Goal: Answer question/provide support: Answer question/provide support

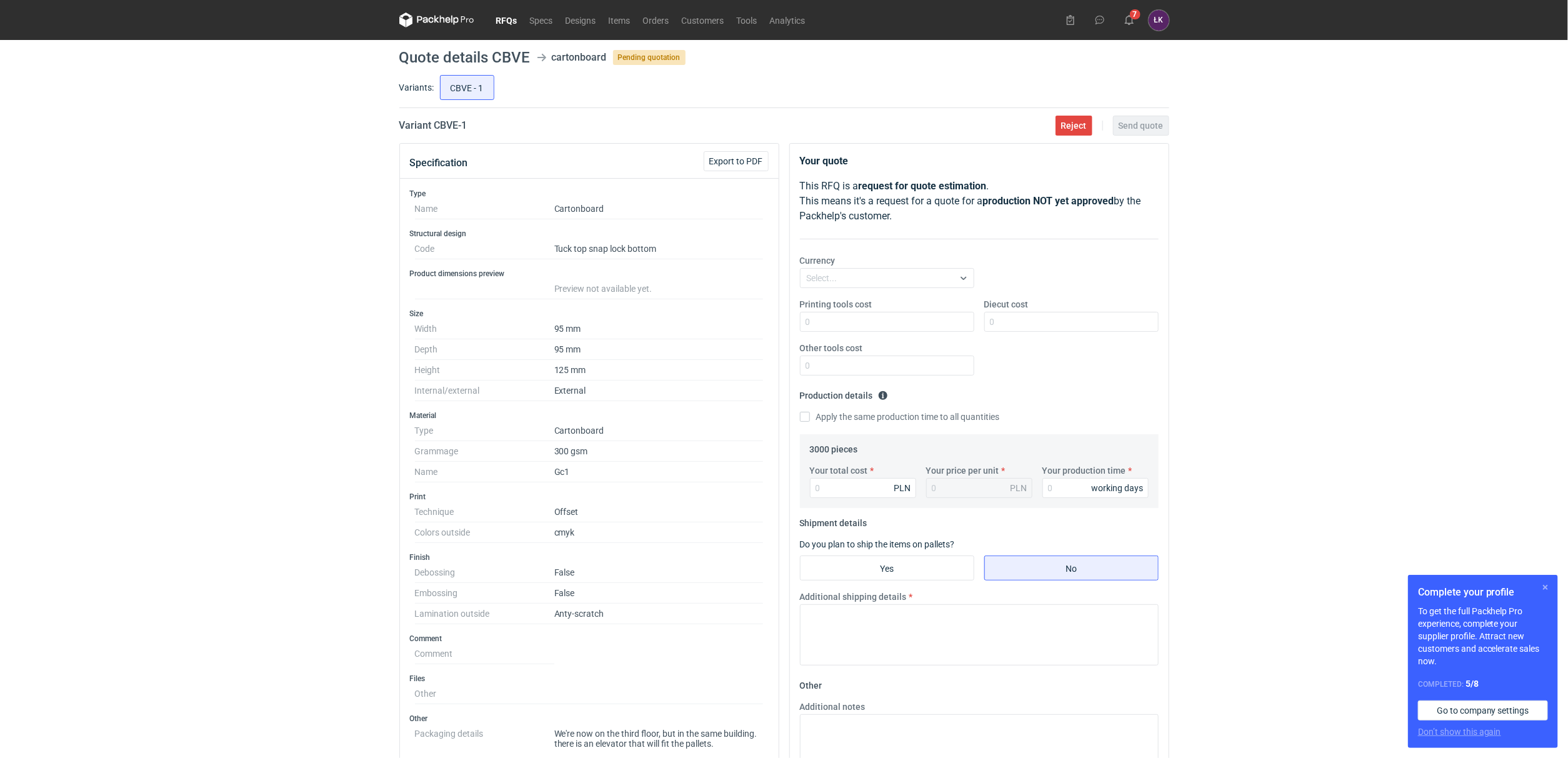
click at [1543, 593] on button "button" at bounding box center [1545, 588] width 15 height 15
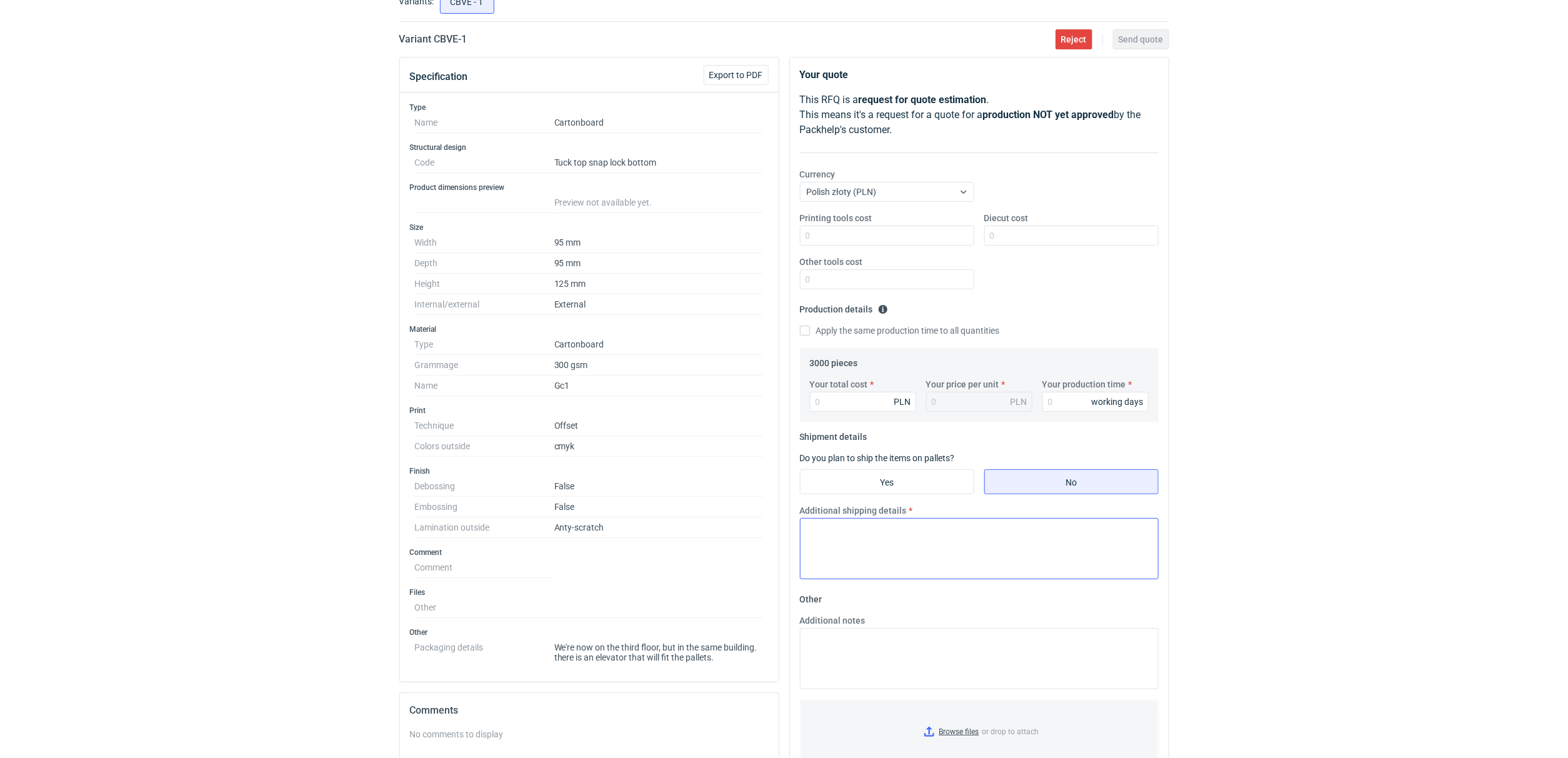
scroll to position [187, 0]
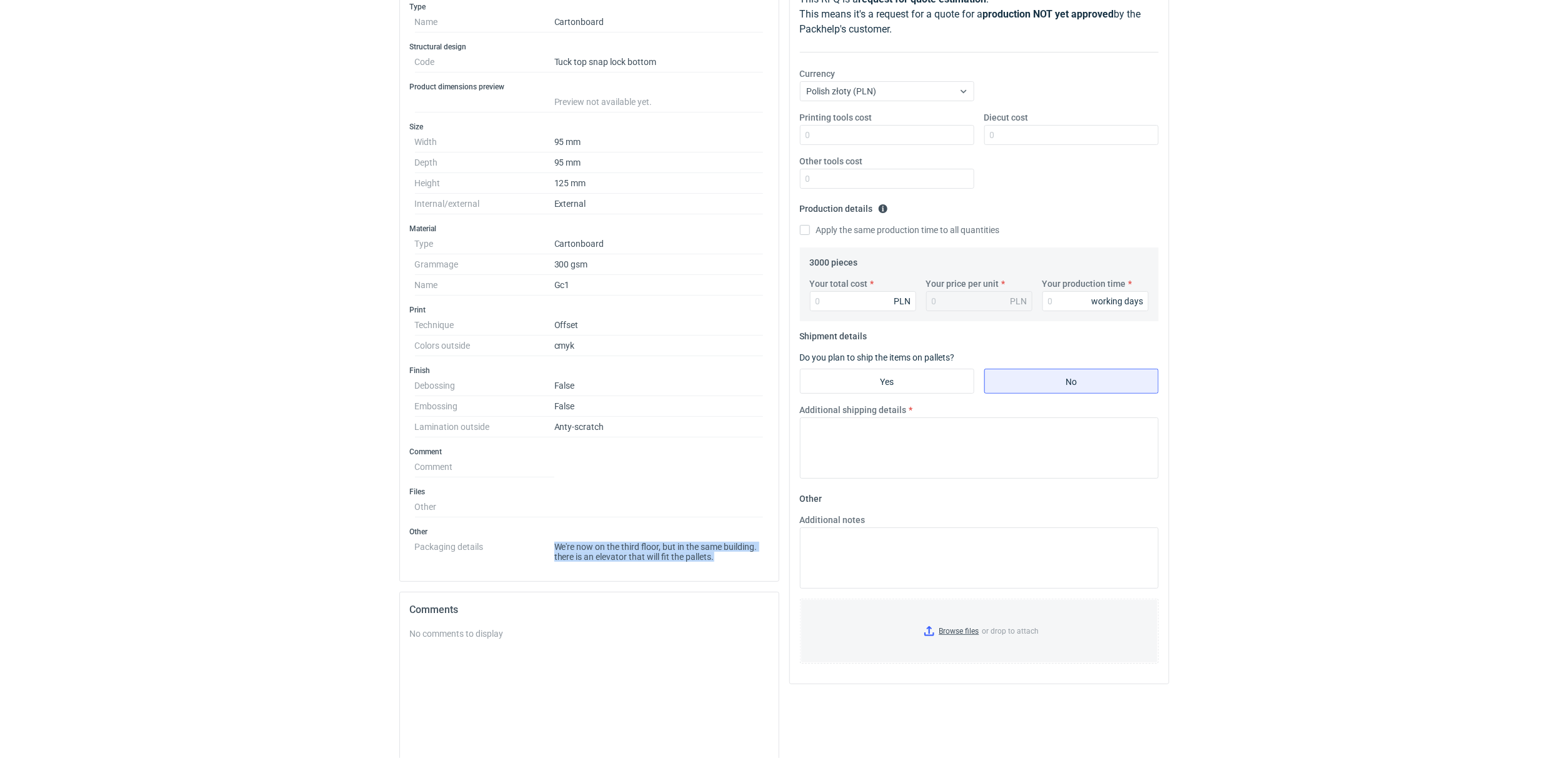
drag, startPoint x: 550, startPoint y: 549, endPoint x: 734, endPoint y: 567, distance: 184.9
click at [734, 567] on div "Type Name Cartonboard Structural design Code Tuck top snap lock bottom Product …" at bounding box center [589, 287] width 379 height 590
click at [732, 567] on div "Type Name Cartonboard Structural design Code Tuck top snap lock bottom Product …" at bounding box center [589, 287] width 379 height 590
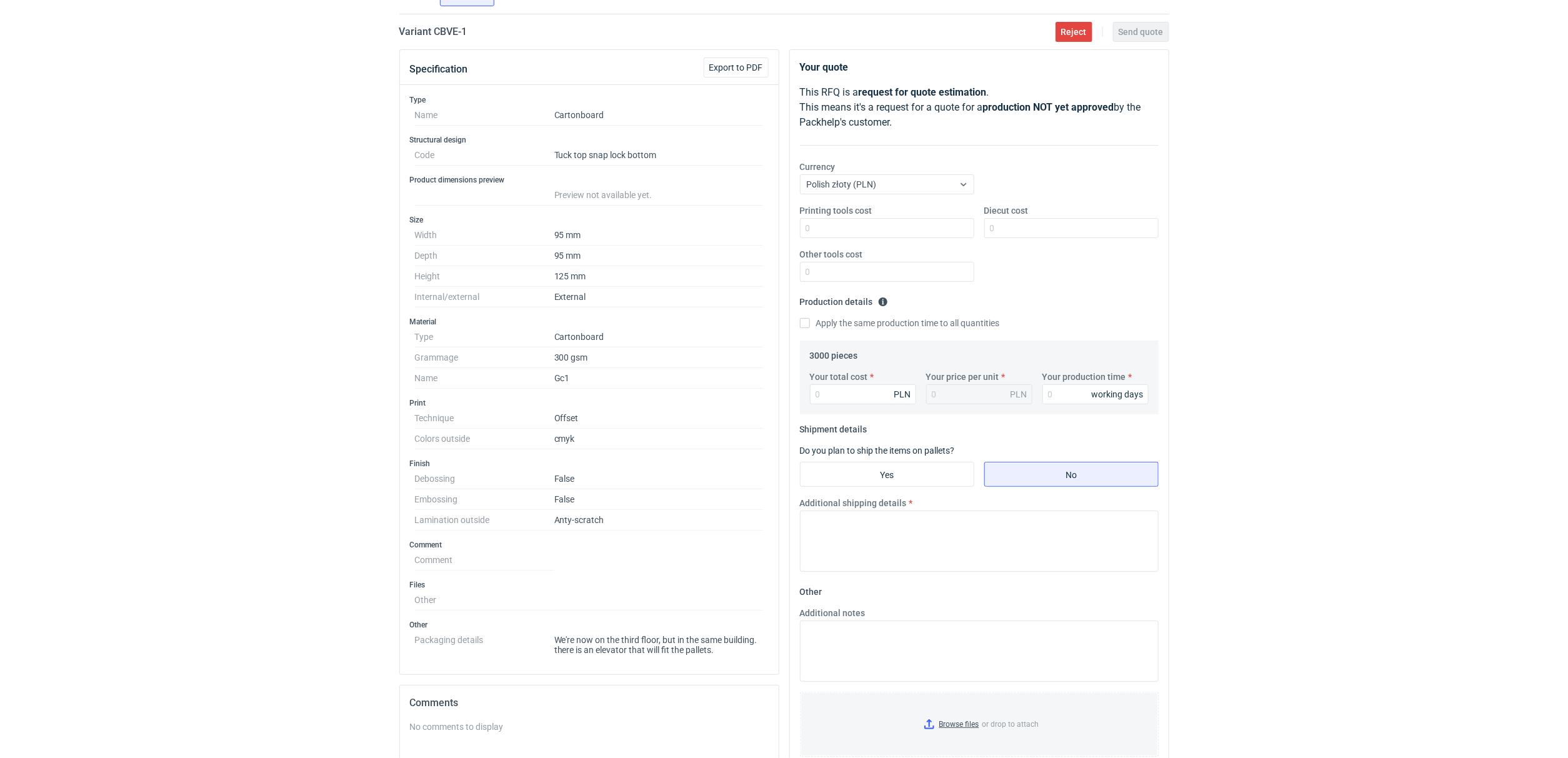
click at [361, 277] on div "RFQs Specs Designs Items Orders Customers Tools Analytics 15 7 ŁK Łukasz Kowals…" at bounding box center [784, 285] width 1568 height 758
drag, startPoint x: 303, startPoint y: 500, endPoint x: 516, endPoint y: 575, distance: 225.8
click at [300, 500] on div "RFQs Specs Designs Items Orders Customers Tools Analytics 15 7 ŁK Łukasz Kowals…" at bounding box center [784, 285] width 1568 height 758
click at [250, 387] on div "RFQs Specs Designs Items Orders Customers Tools Analytics 15 7 ŁK Łukasz Kowals…" at bounding box center [784, 285] width 1568 height 758
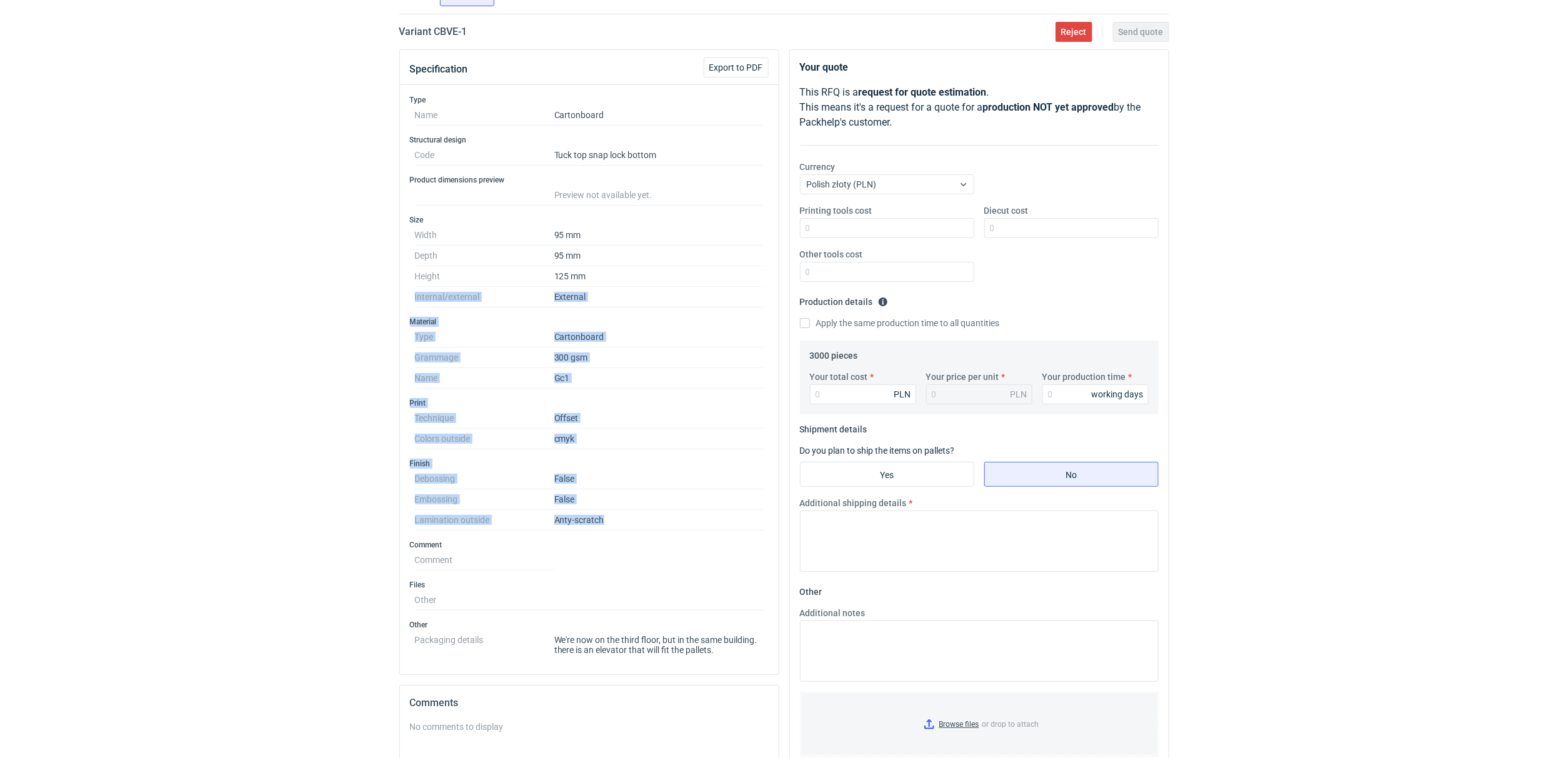
drag, startPoint x: 437, startPoint y: 408, endPoint x: 618, endPoint y: 517, distance: 211.3
click at [618, 517] on div "RFQs Specs Designs Items Orders Customers Tools Analytics 15 7 ŁK Łukasz Kowals…" at bounding box center [784, 285] width 1568 height 758
click at [618, 517] on dd "Anty-scratch" at bounding box center [660, 521] width 210 height 20
drag, startPoint x: 626, startPoint y: 519, endPoint x: 379, endPoint y: 299, distance: 330.8
click at [379, 299] on div "RFQs Specs Designs Items Orders Customers Tools Analytics 15 7 ŁK Łukasz Kowals…" at bounding box center [784, 285] width 1568 height 758
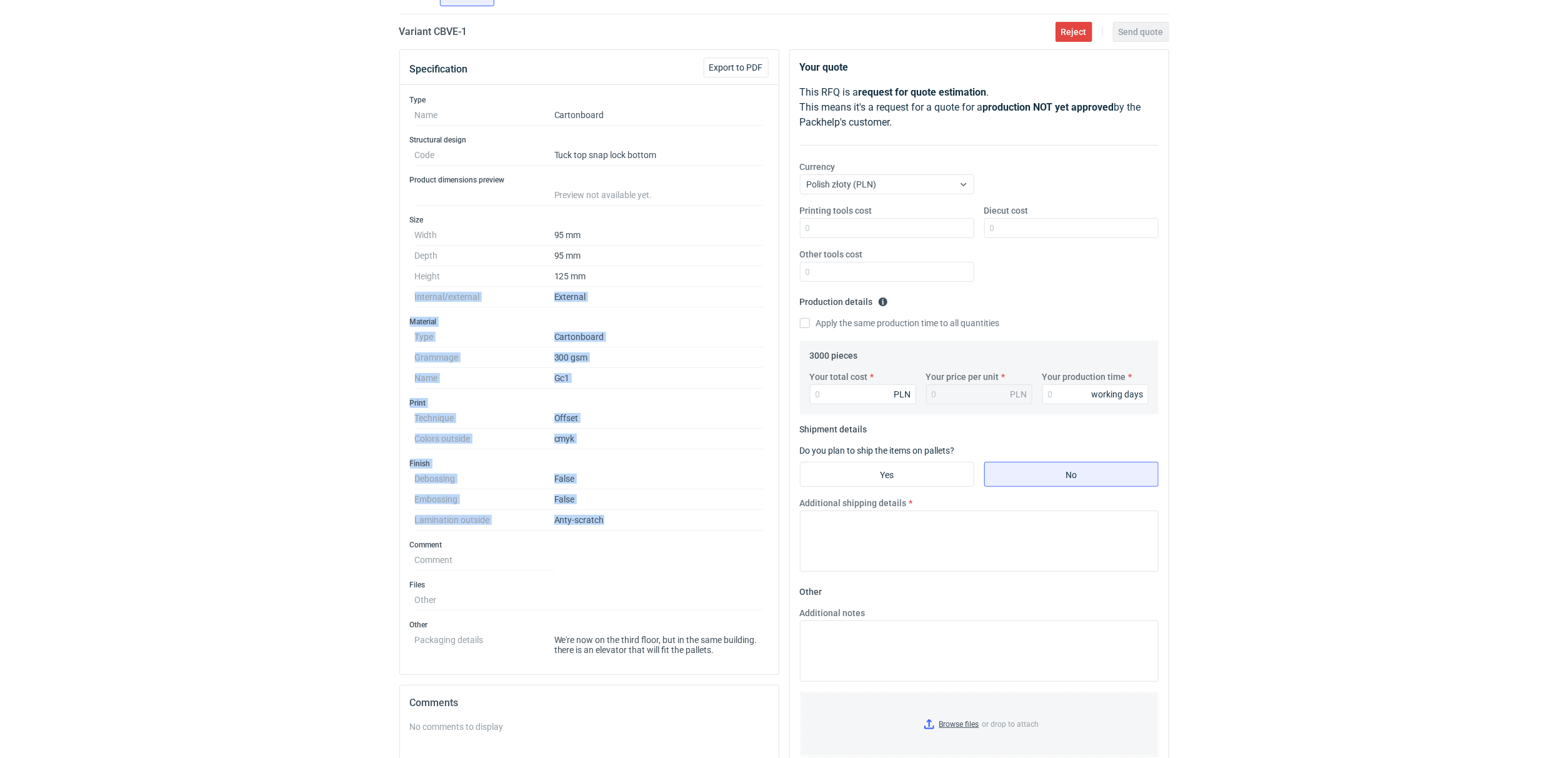
click at [216, 321] on div "RFQs Specs Designs Items Orders Customers Tools Analytics 15 7 ŁK Łukasz Kowals…" at bounding box center [784, 285] width 1568 height 758
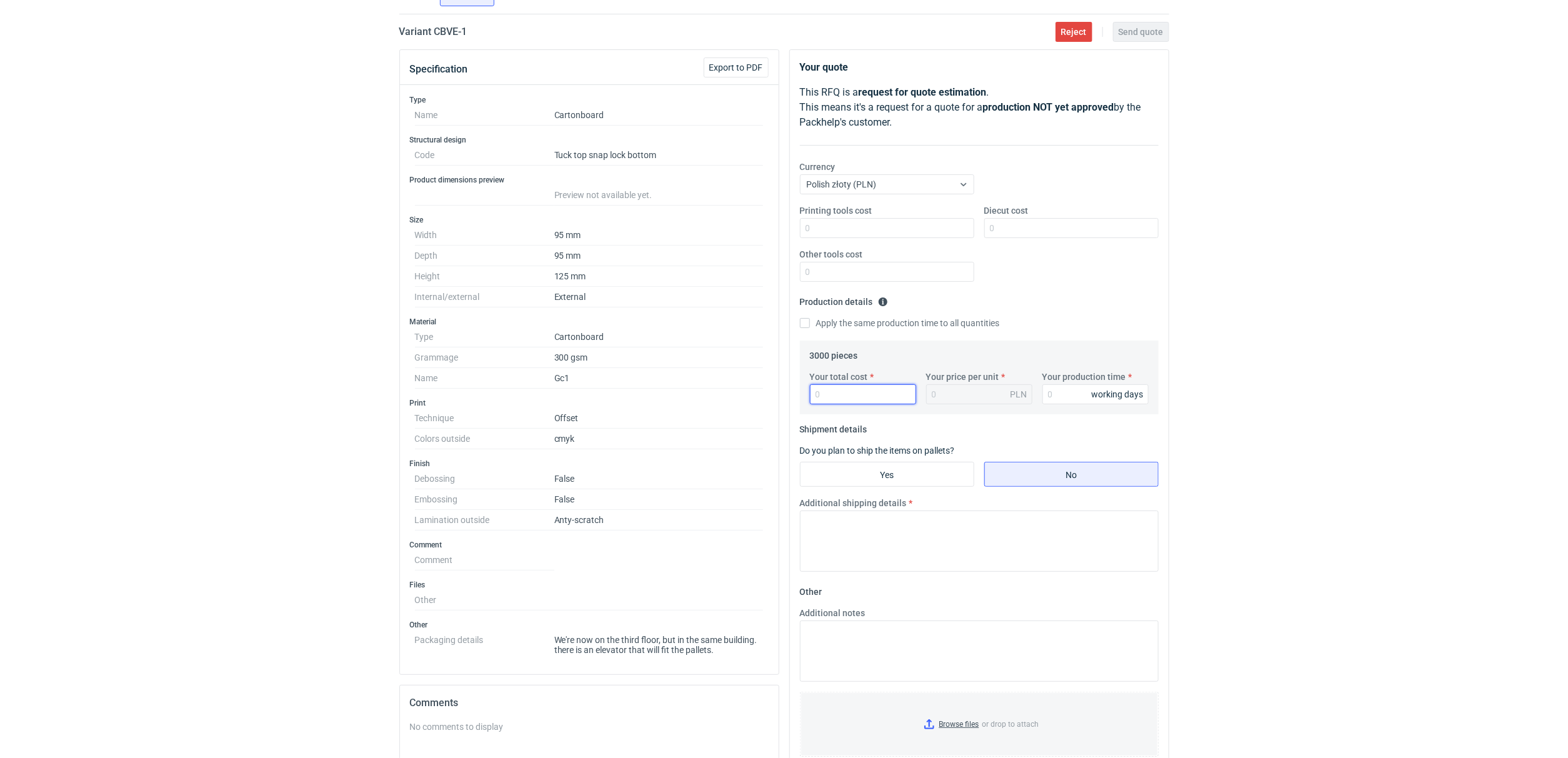
click at [827, 390] on input "Your total cost" at bounding box center [863, 394] width 106 height 20
type input "47"
type input "0.02"
type input "4740"
type input "1.58"
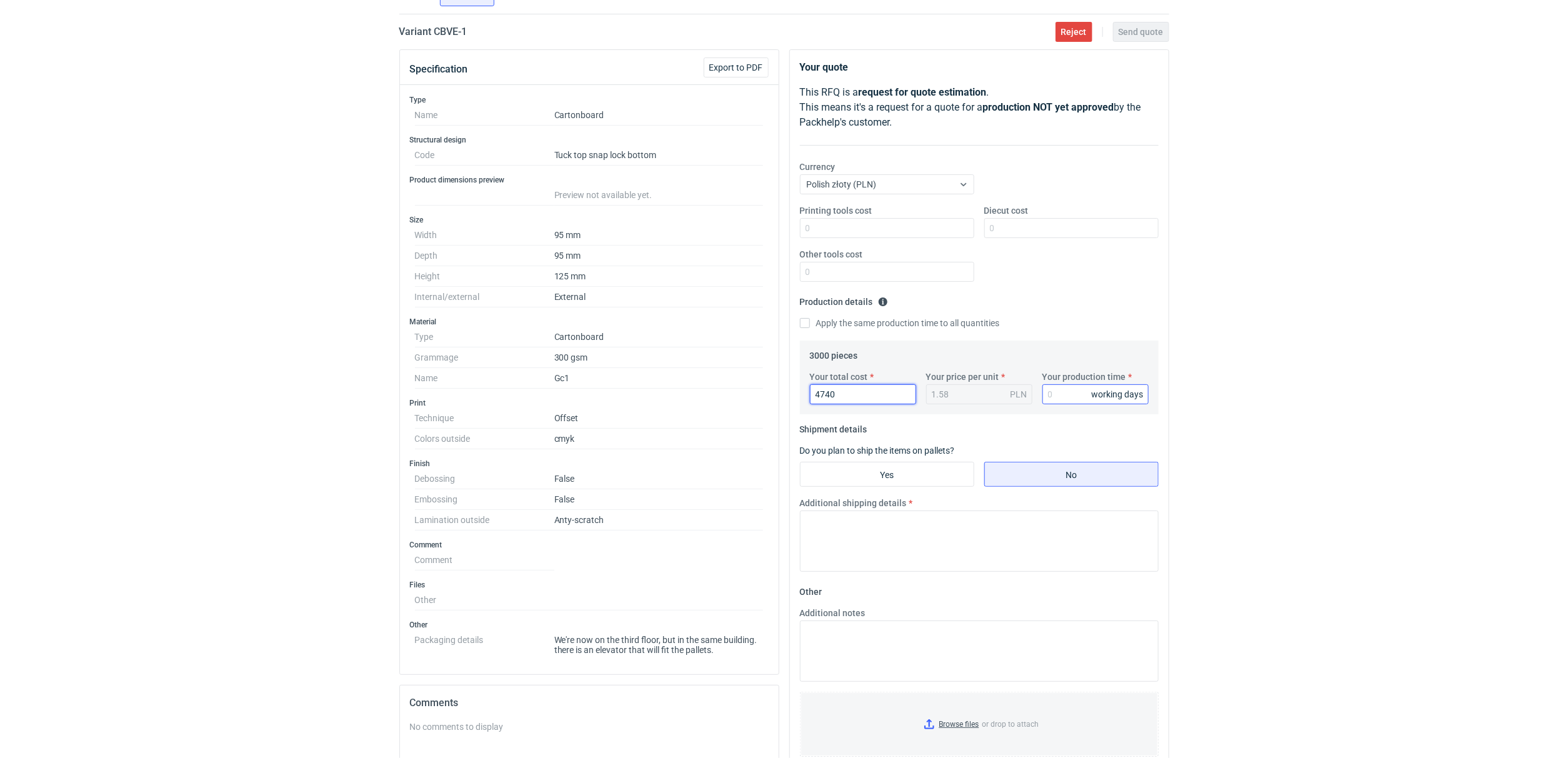
type input "4740"
click at [1063, 400] on input "Your production time" at bounding box center [1096, 394] width 106 height 20
type input "15"
click at [1025, 217] on label "Diecut cost" at bounding box center [1006, 210] width 44 height 12
click at [1025, 218] on input "Diecut cost" at bounding box center [1072, 228] width 175 height 20
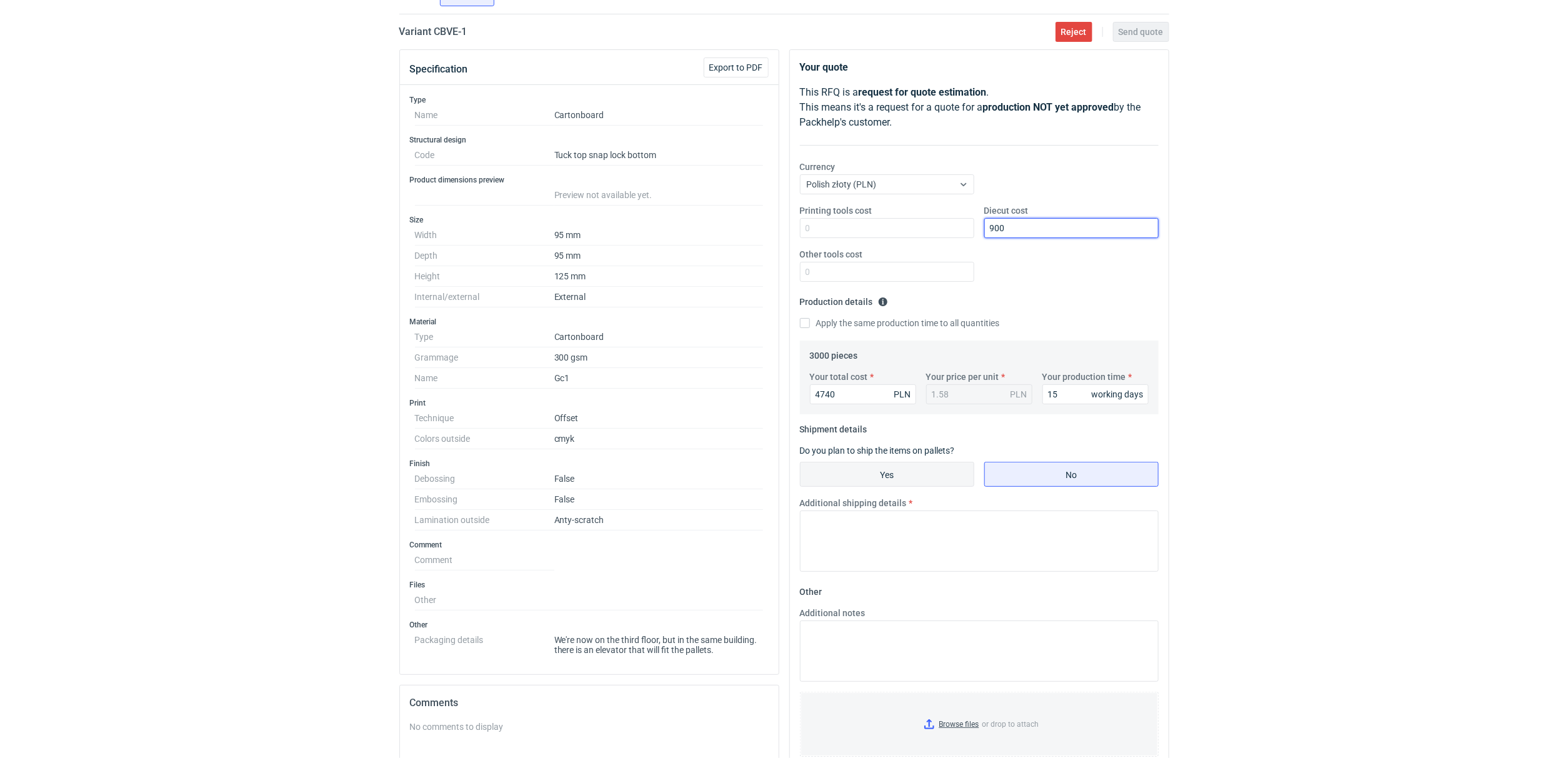
type input "900"
click at [927, 479] on input "Yes" at bounding box center [887, 474] width 173 height 24
radio input "true"
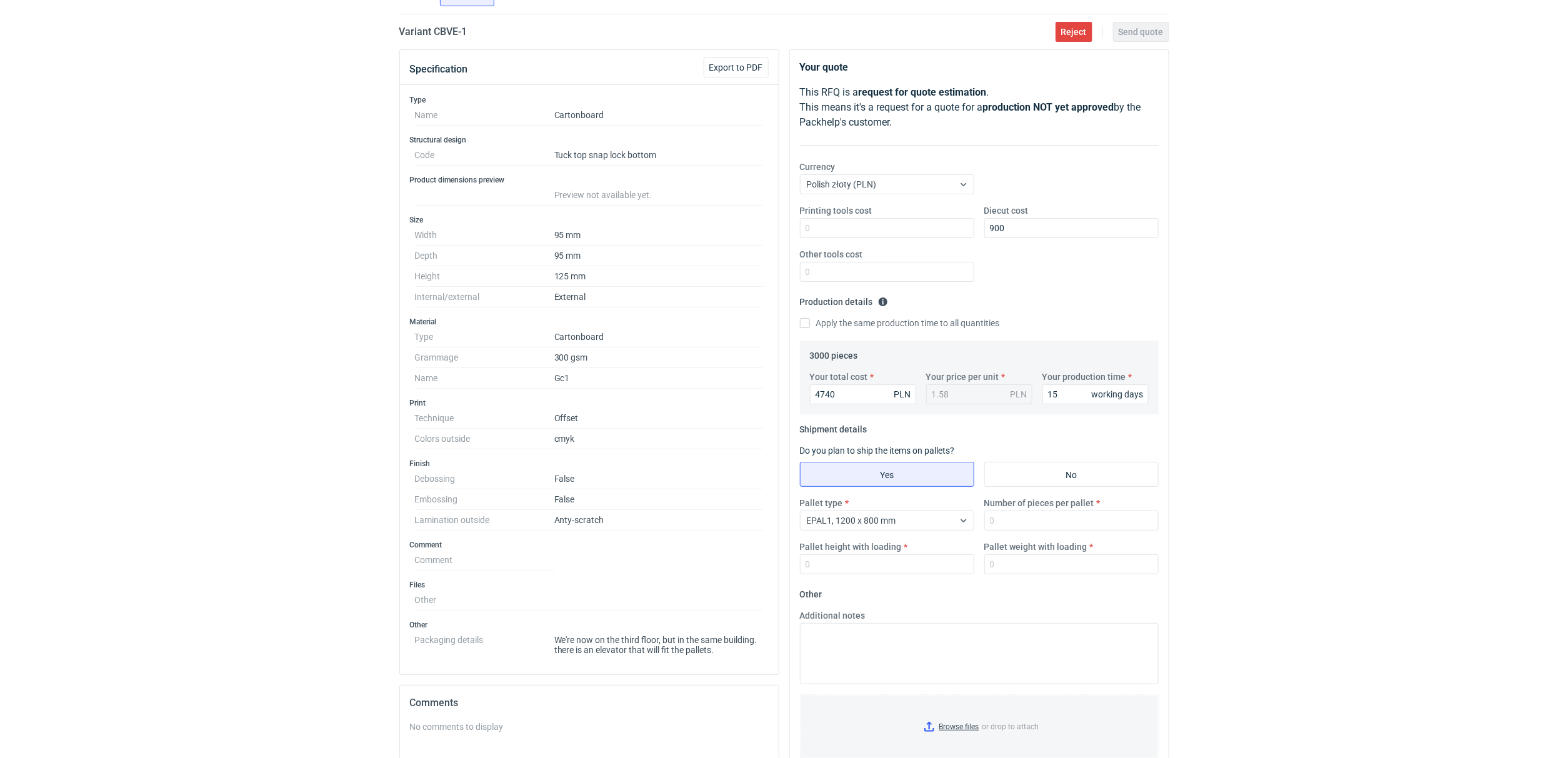
click at [1063, 510] on label "Number of pieces per pallet" at bounding box center [1039, 503] width 110 height 12
click at [1063, 510] on input "Number of pieces per pallet" at bounding box center [1072, 520] width 175 height 20
click at [1031, 523] on input "Number of pieces per pallet" at bounding box center [1072, 520] width 175 height 20
type input "3000"
click at [1048, 553] on label "Pallet weight with loading" at bounding box center [1036, 547] width 103 height 12
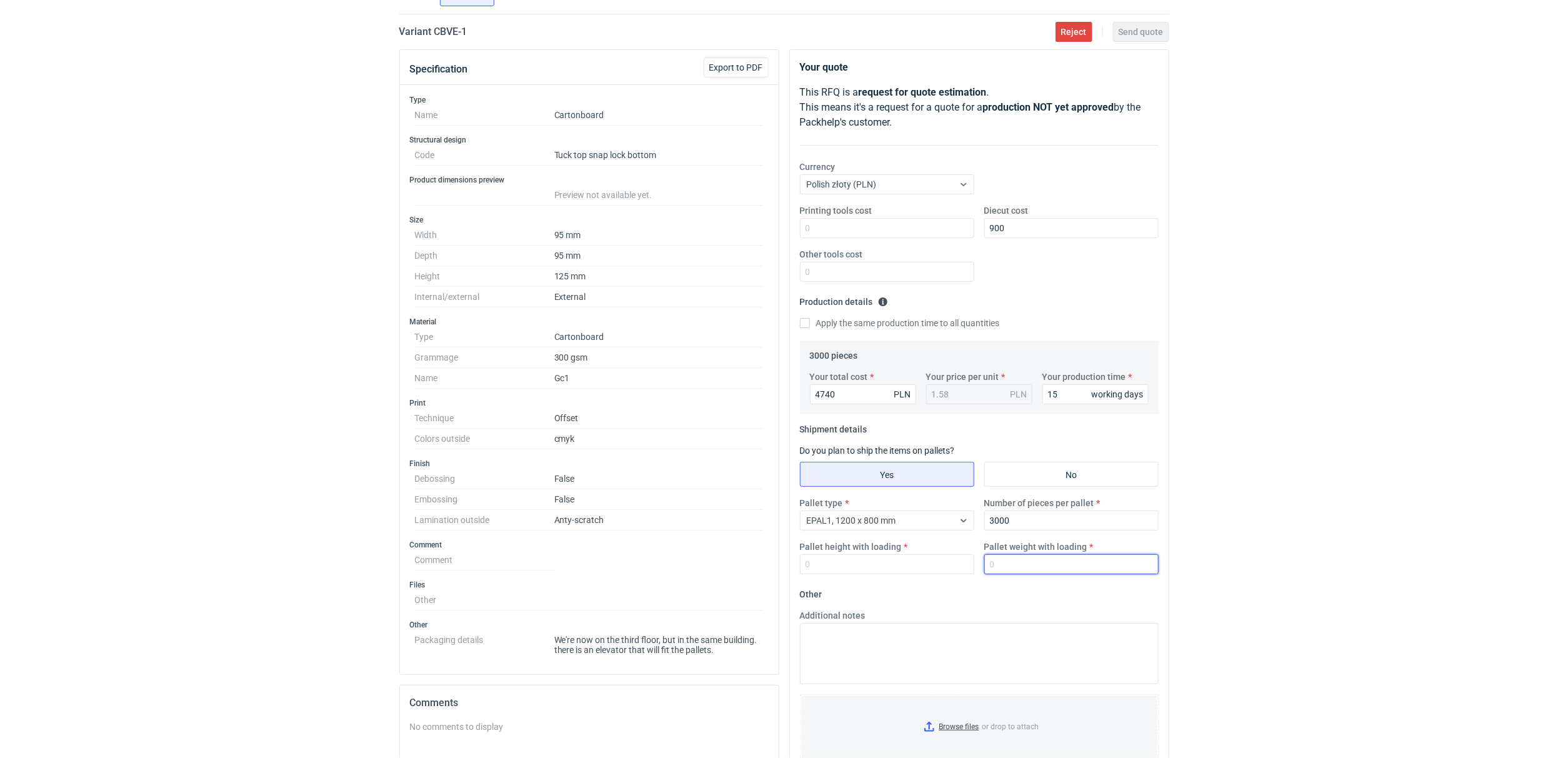
click at [1048, 555] on input "Pallet weight with loading" at bounding box center [1072, 564] width 175 height 20
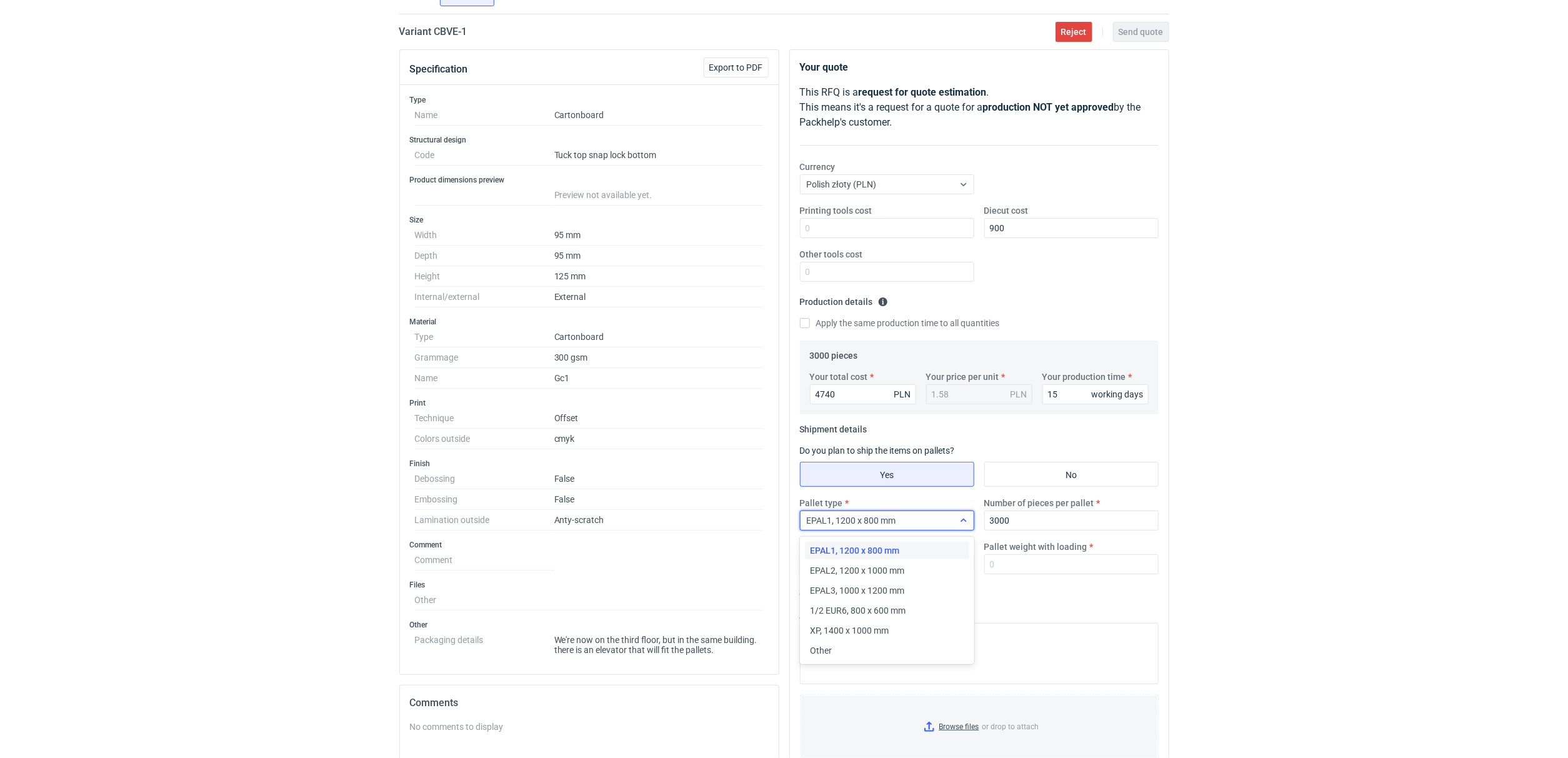
click at [892, 516] on span "EPAL1, 1200 x 800 mm" at bounding box center [851, 521] width 90 height 10
click at [864, 607] on span "1/2 EUR6, 800 x 600 mm" at bounding box center [858, 610] width 95 height 12
click at [1006, 567] on input "Pallet weight with loading" at bounding box center [1072, 564] width 175 height 20
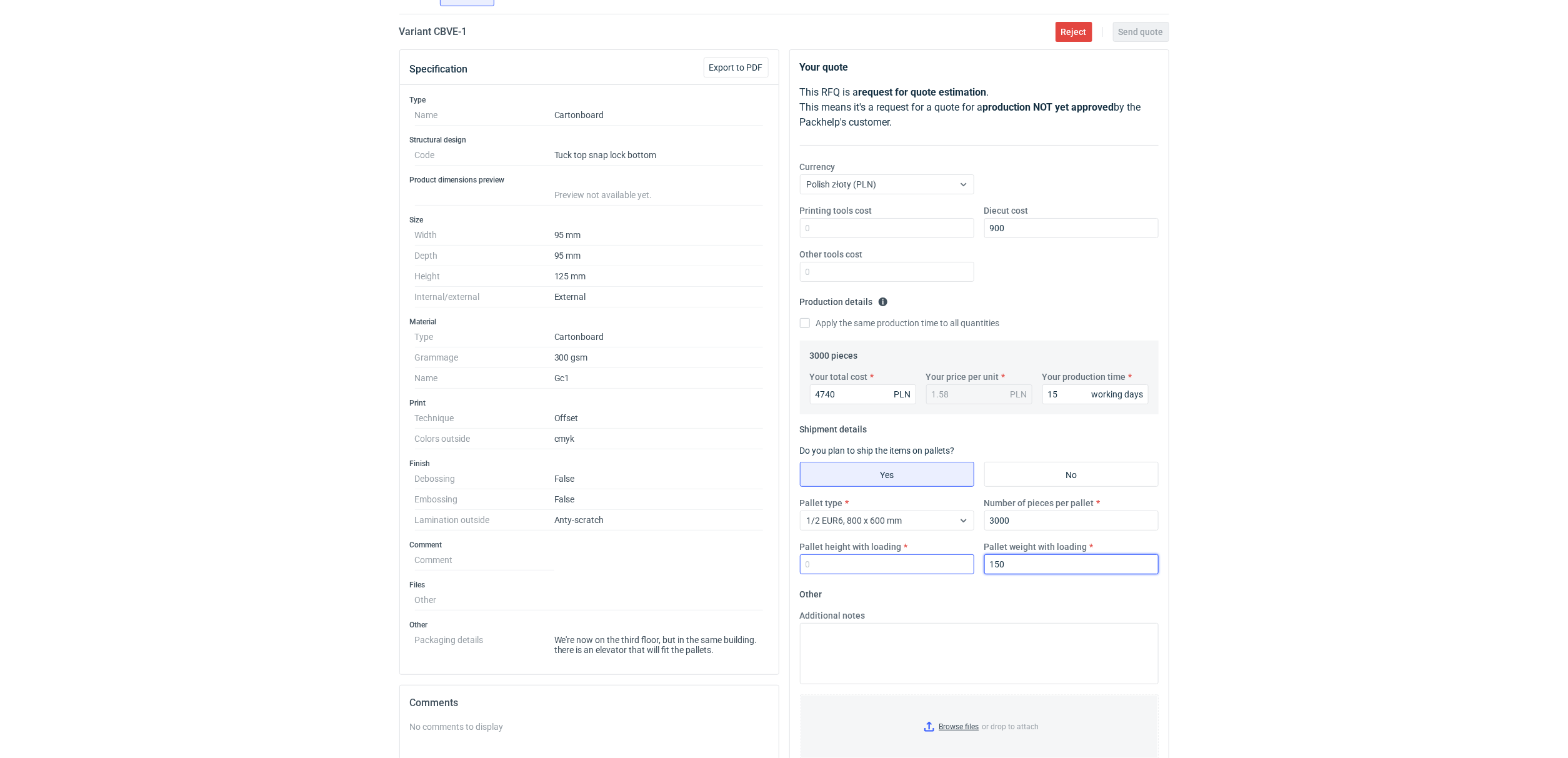
type input "150"
click at [876, 565] on input "Pallet height with loading" at bounding box center [887, 564] width 175 height 20
type input "160"
click at [1284, 414] on div "RFQs Specs Designs Items Orders Customers Tools Analytics 15 7 ŁK Łukasz Kowals…" at bounding box center [784, 285] width 1568 height 758
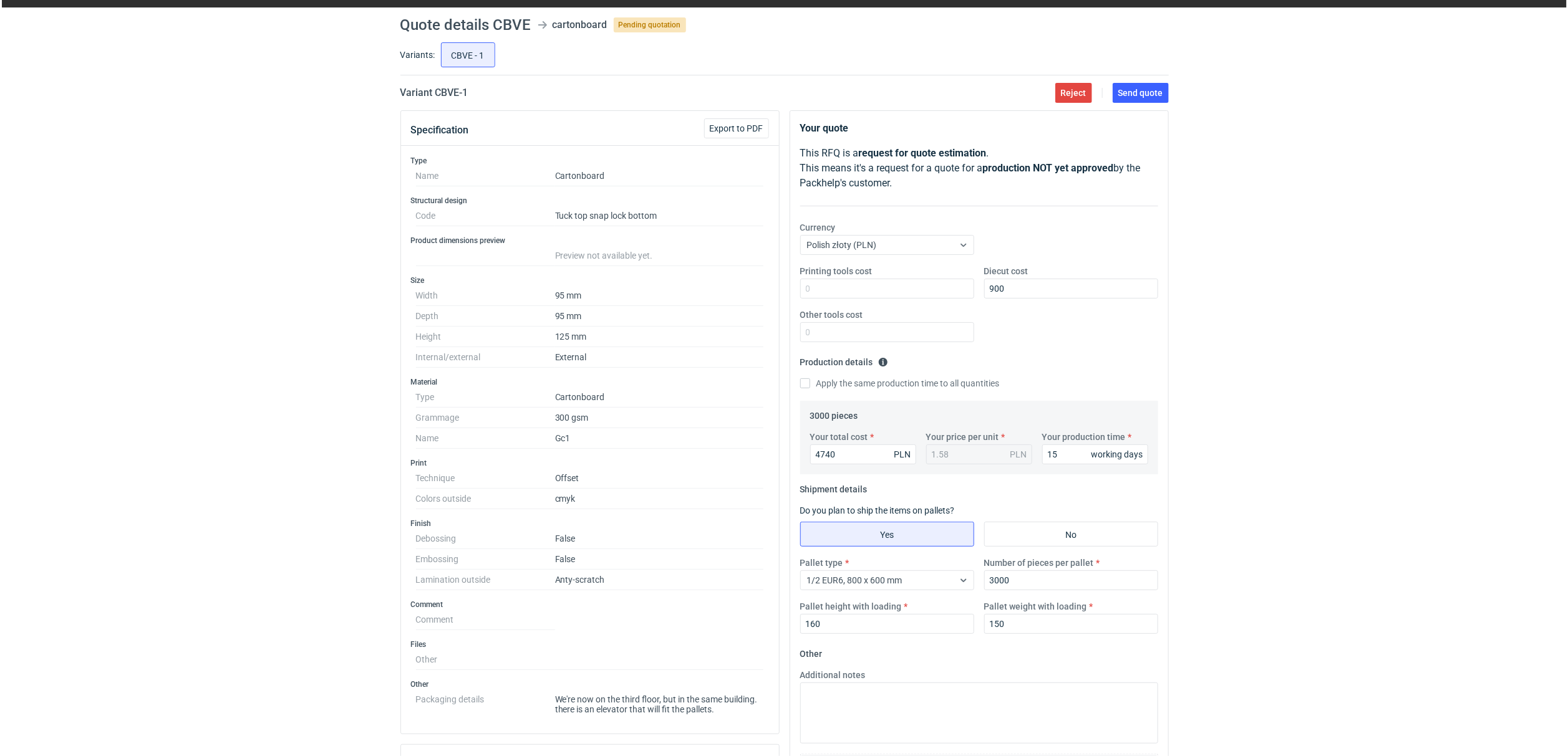
scroll to position [0, 0]
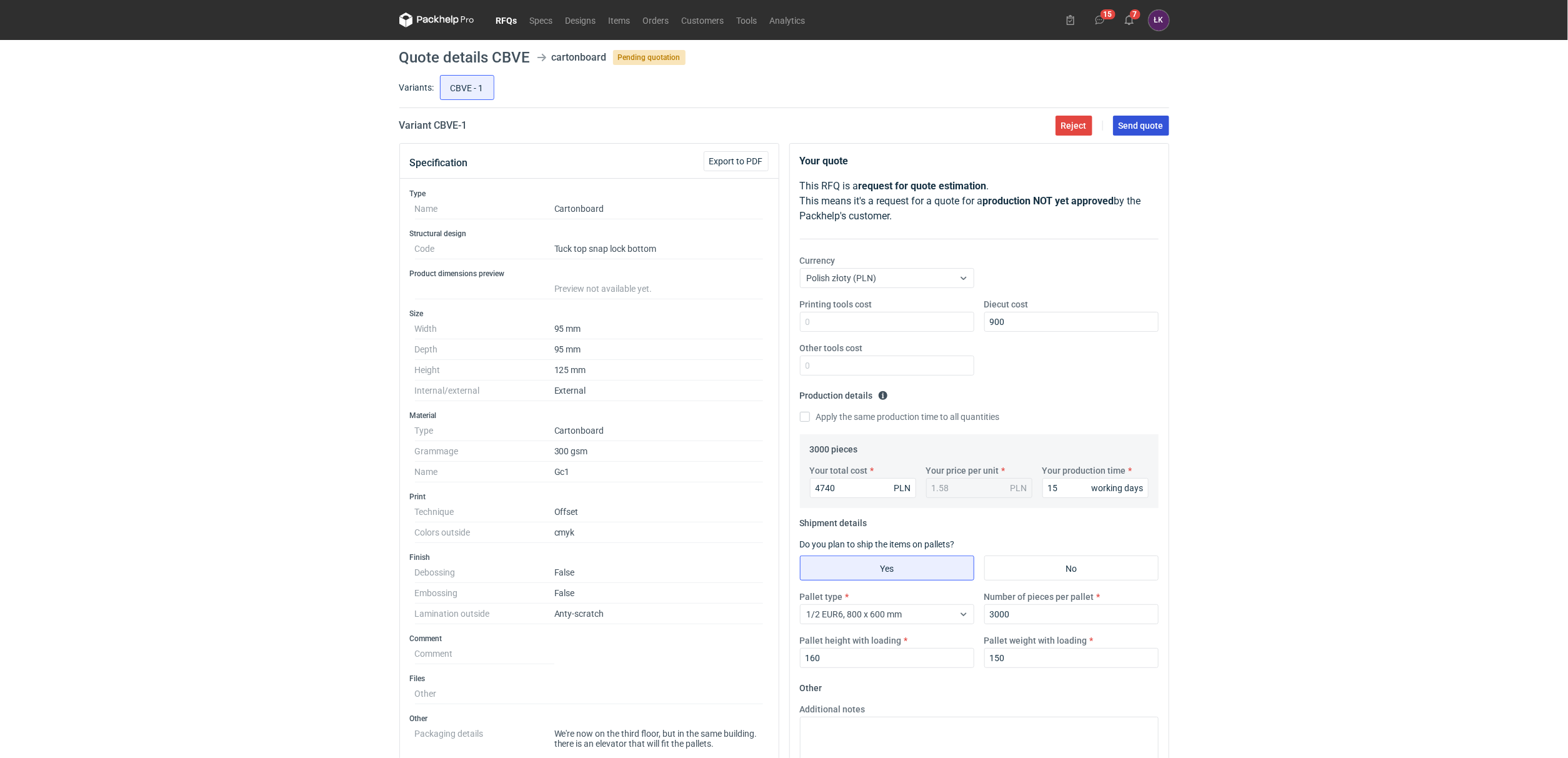
click at [1155, 122] on span "Send quote" at bounding box center [1141, 126] width 45 height 9
drag, startPoint x: 491, startPoint y: 55, endPoint x: 528, endPoint y: 55, distance: 37.0
click at [528, 55] on h1 "Quote details CBVE" at bounding box center [465, 58] width 131 height 15
copy h1 "CBVE"
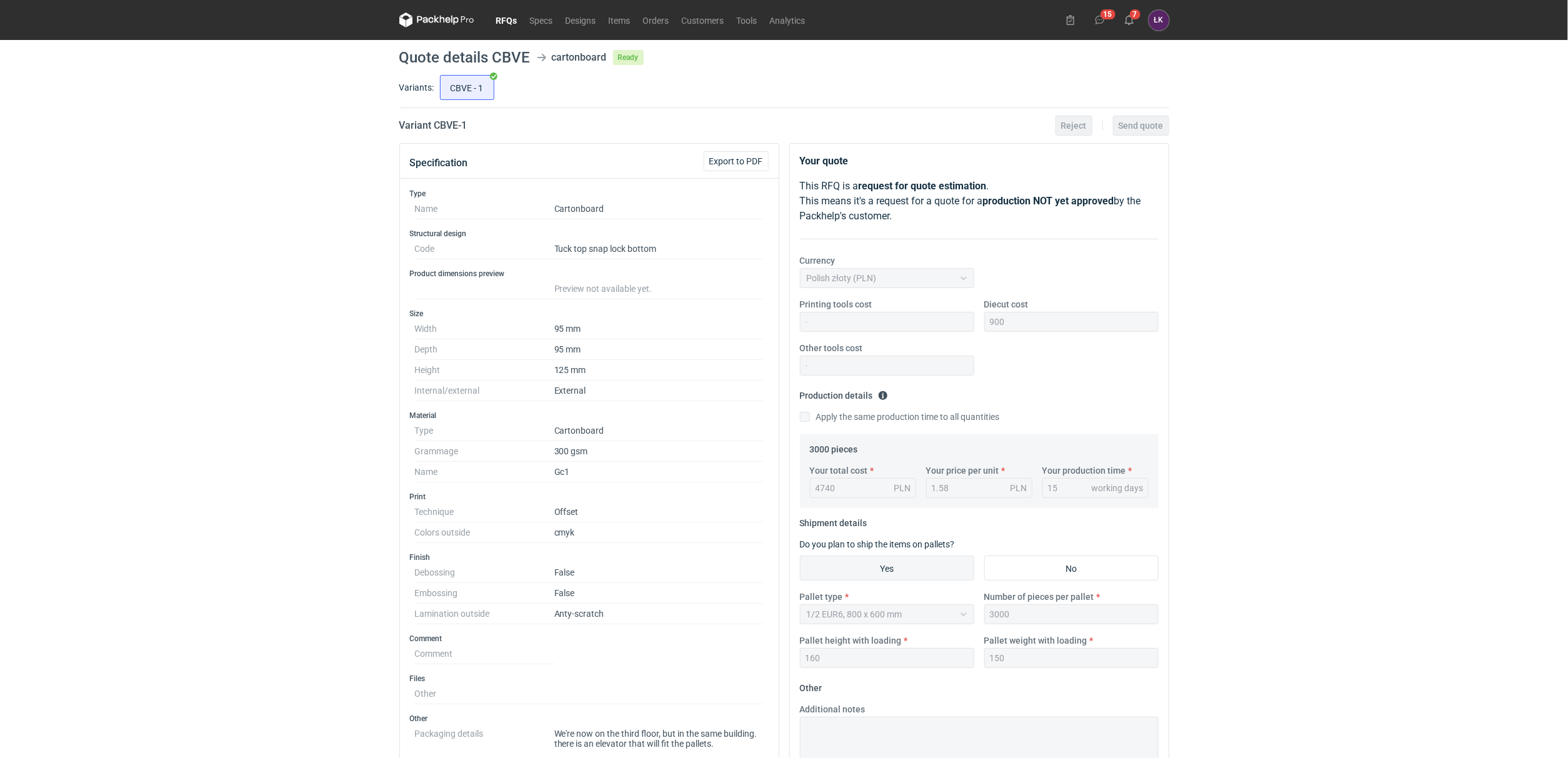
click at [1147, 463] on fieldset "3000 pieces Your total cost 4740 PLN Your price per unit 1.58 PLN Your producti…" at bounding box center [979, 474] width 338 height 68
click at [1321, 374] on div "RFQs Specs Designs Items Orders Customers Tools Analytics 15 7 ŁK Łukasz Kowals…" at bounding box center [784, 379] width 1568 height 758
click at [1125, 13] on button "7" at bounding box center [1129, 20] width 20 height 20
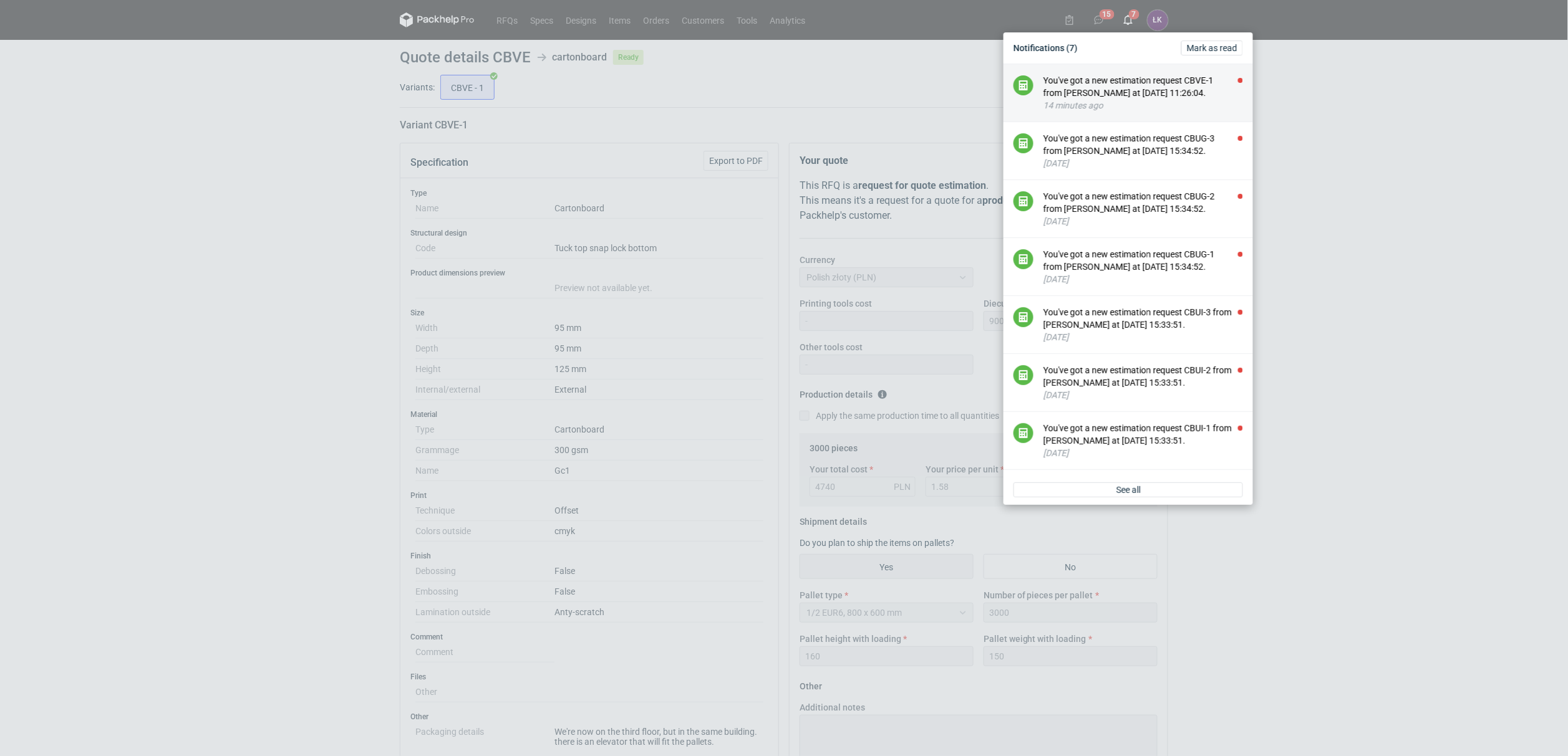
click at [1143, 73] on li "You've got a new estimation request CBVE-1 from Maciej Sikora at 13 Oct 2025 11…" at bounding box center [1128, 93] width 249 height 58
click at [1141, 86] on div "You've got a new estimation request CBVE-1 from Maciej Sikora at 13 Oct 2025 11…" at bounding box center [1143, 86] width 200 height 25
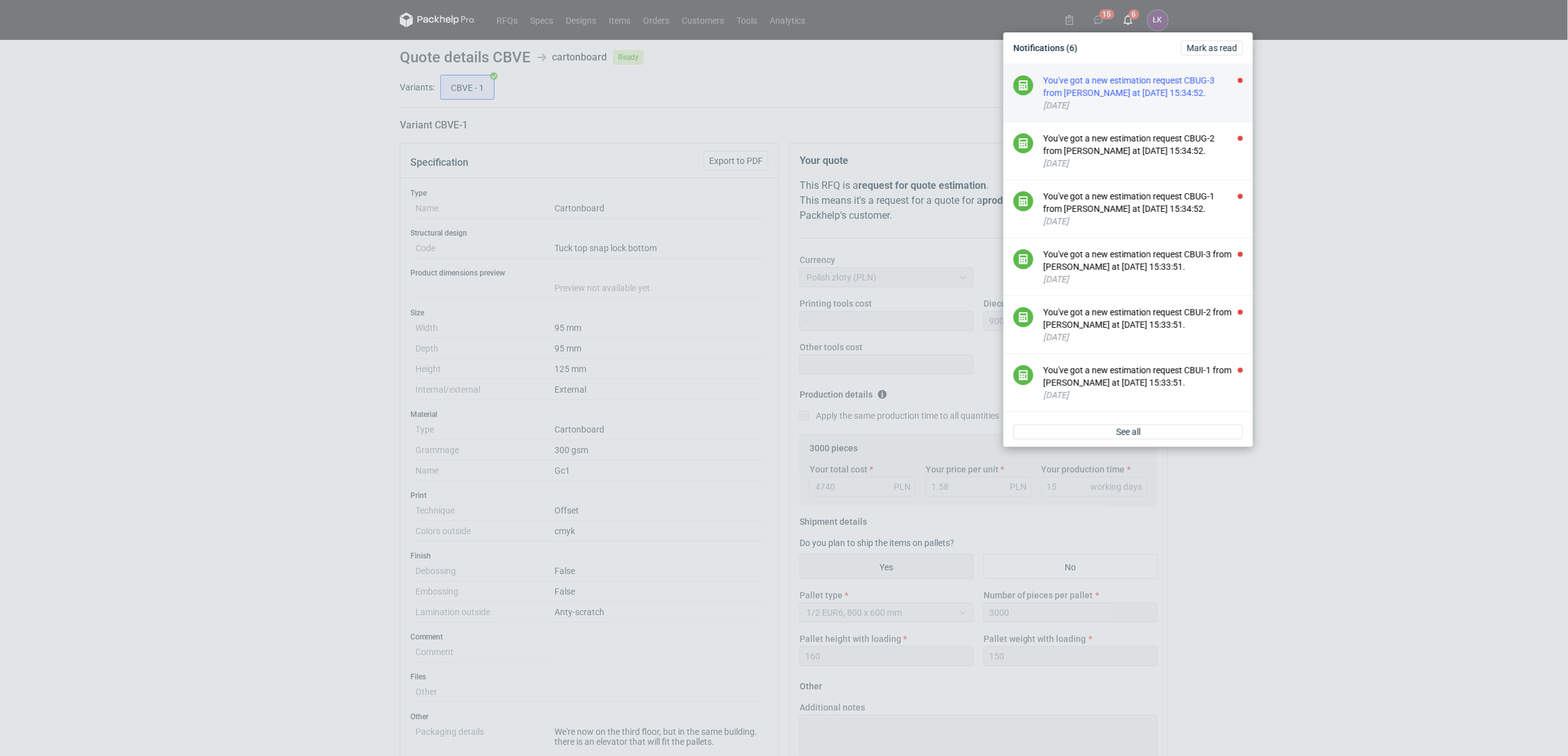
click at [1148, 85] on div "You've got a new estimation request CBUG-3 from Klaudia Wiśniewska at 09 Oct 20…" at bounding box center [1143, 86] width 200 height 25
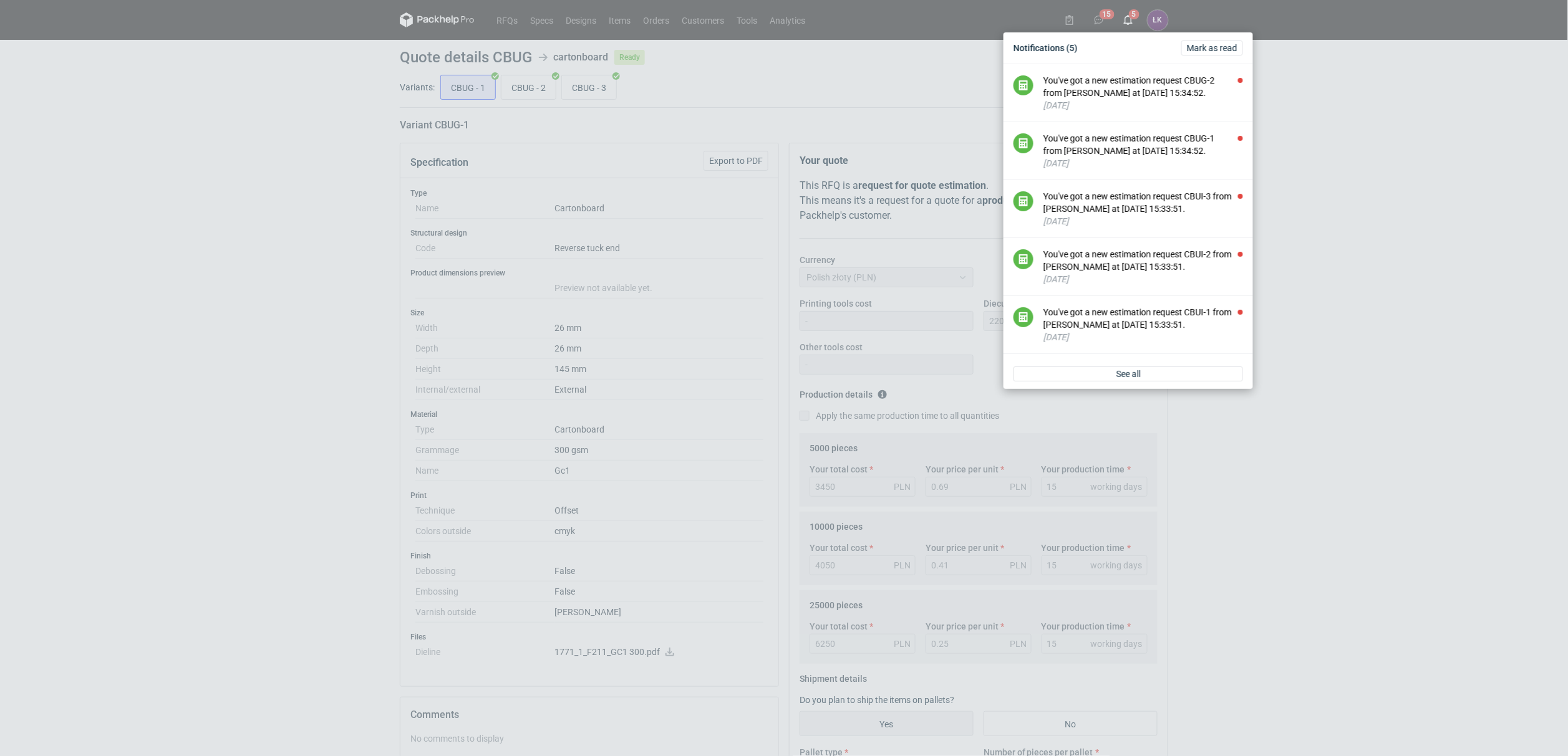
click at [1148, 85] on div "You've got a new estimation request CBUG-2 from Klaudia Wiśniewska at 09 Oct 20…" at bounding box center [1143, 86] width 200 height 25
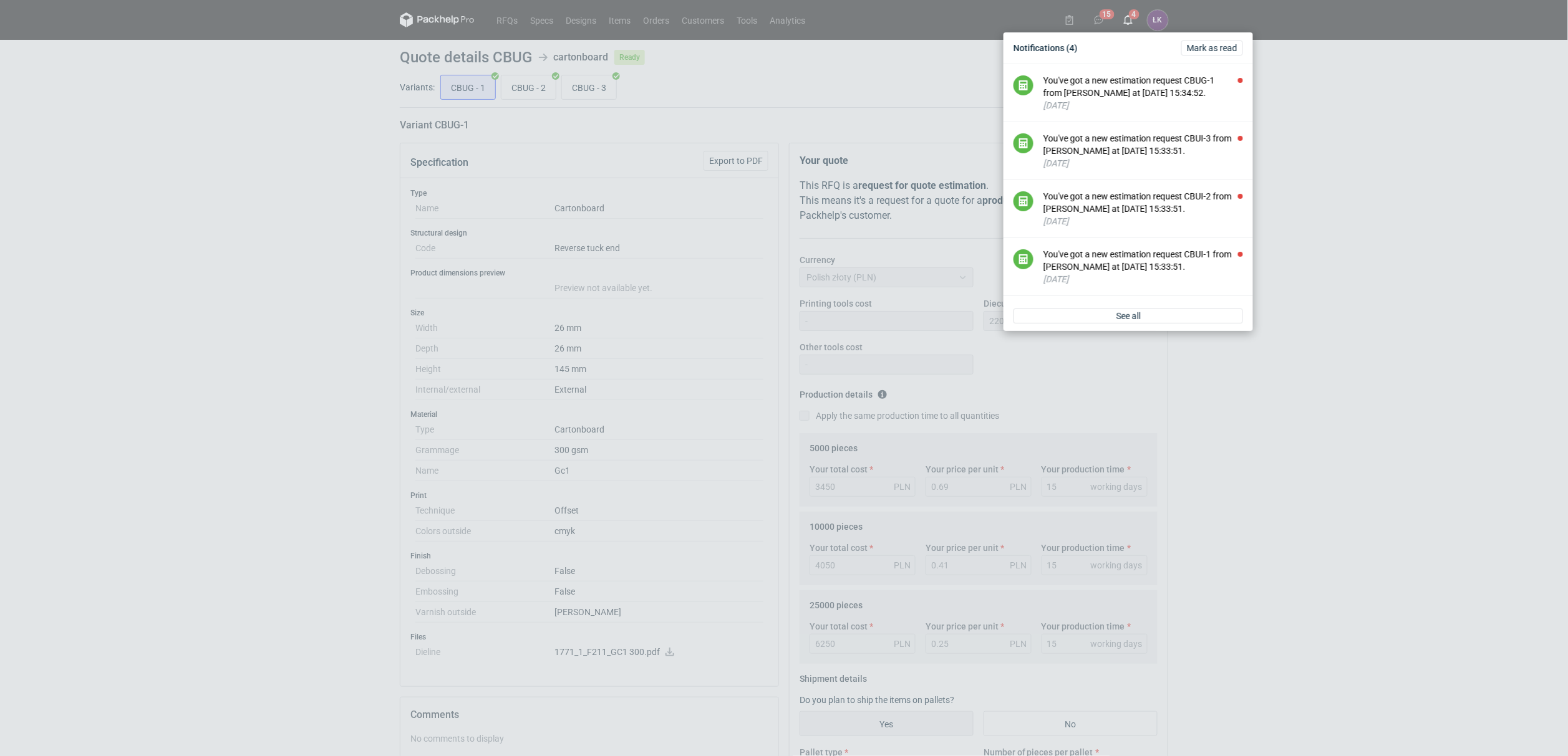
click at [1148, 85] on div "You've got a new estimation request CBUG-1 from Klaudia Wiśniewska at 09 Oct 20…" at bounding box center [1143, 86] width 200 height 25
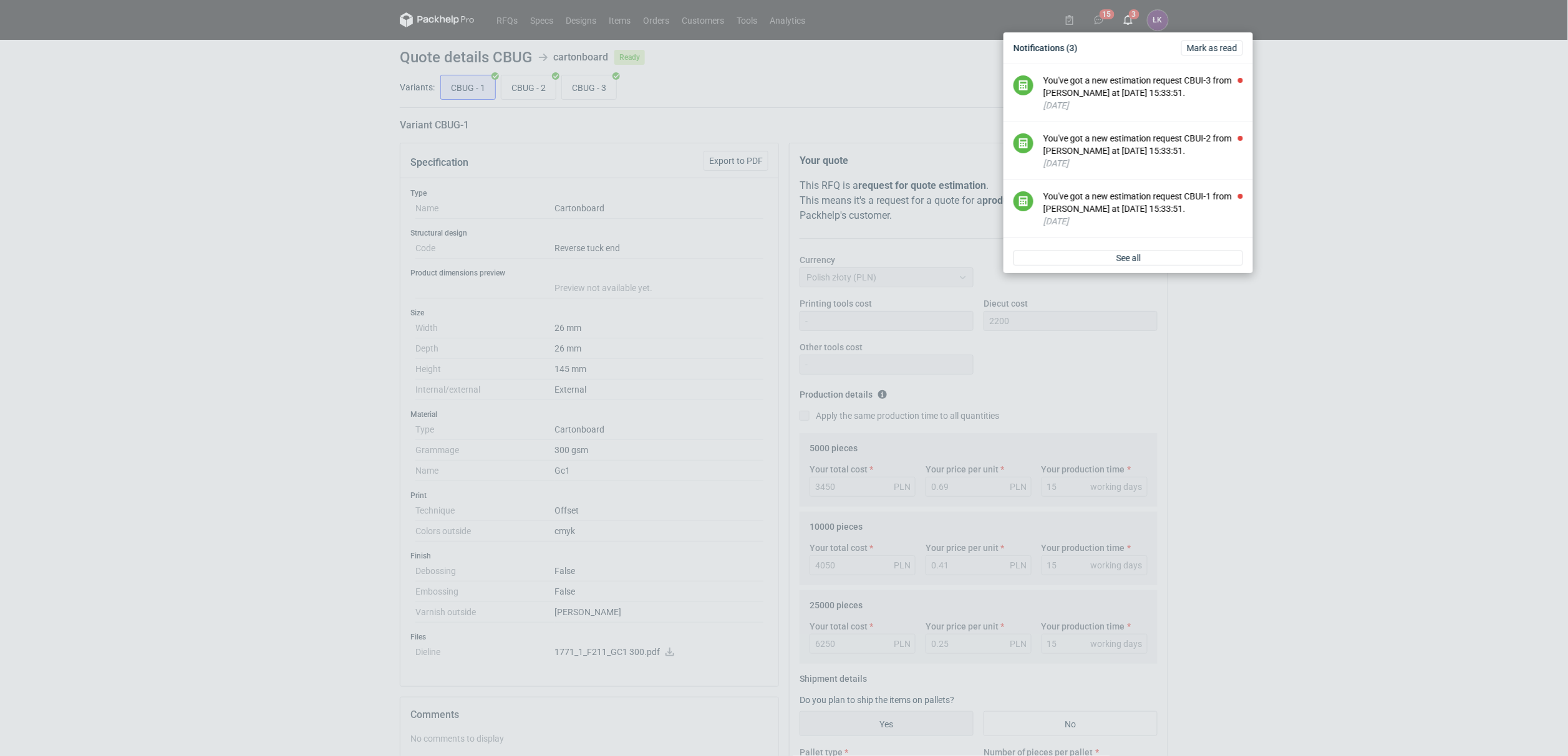
click at [1148, 85] on div "You've got a new estimation request CBUI-3 from Klaudia Wiśniewska at 09 Oct 20…" at bounding box center [1143, 86] width 200 height 25
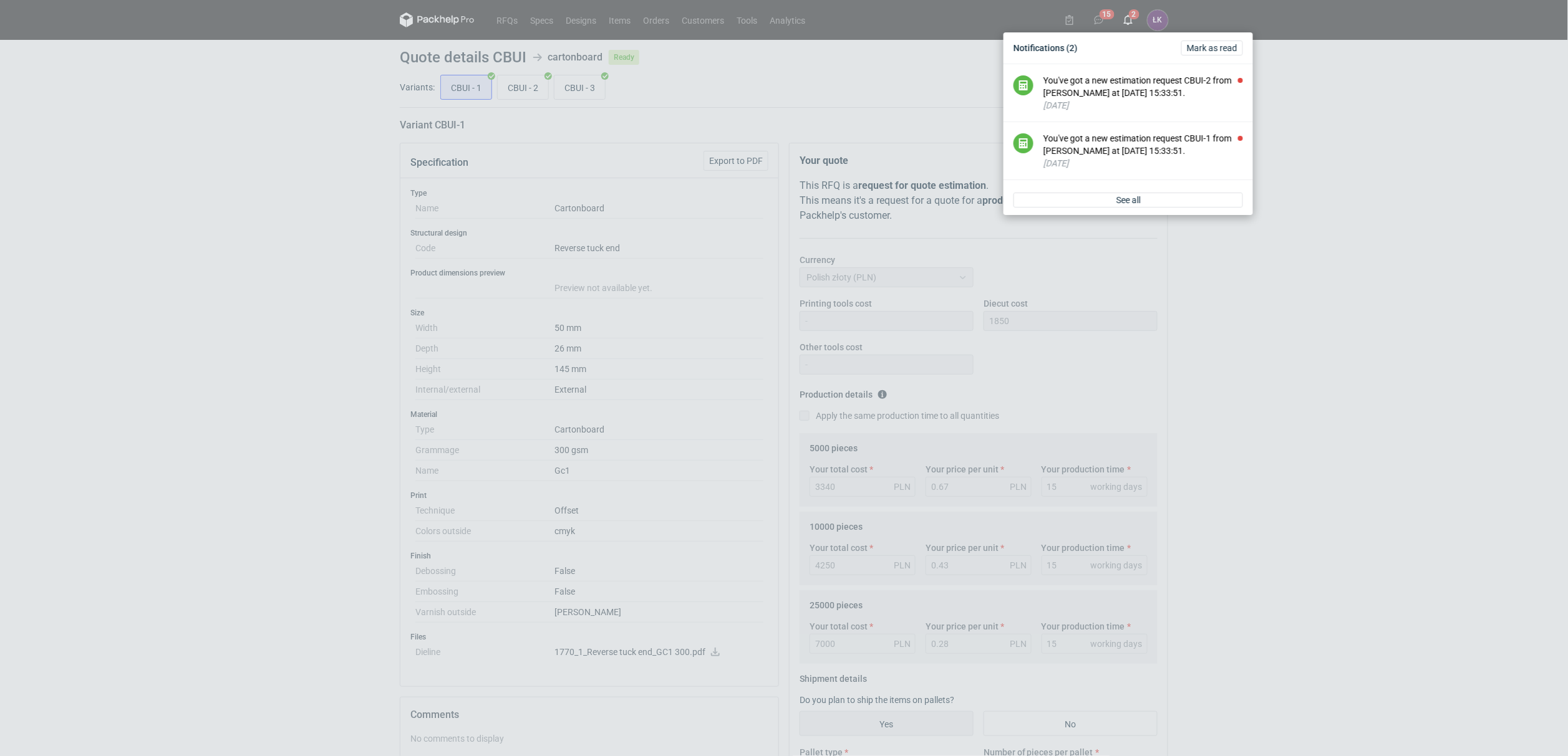
click at [1148, 85] on div "You've got a new estimation request CBUI-2 from Klaudia Wiśniewska at 09 Oct 20…" at bounding box center [1143, 86] width 200 height 25
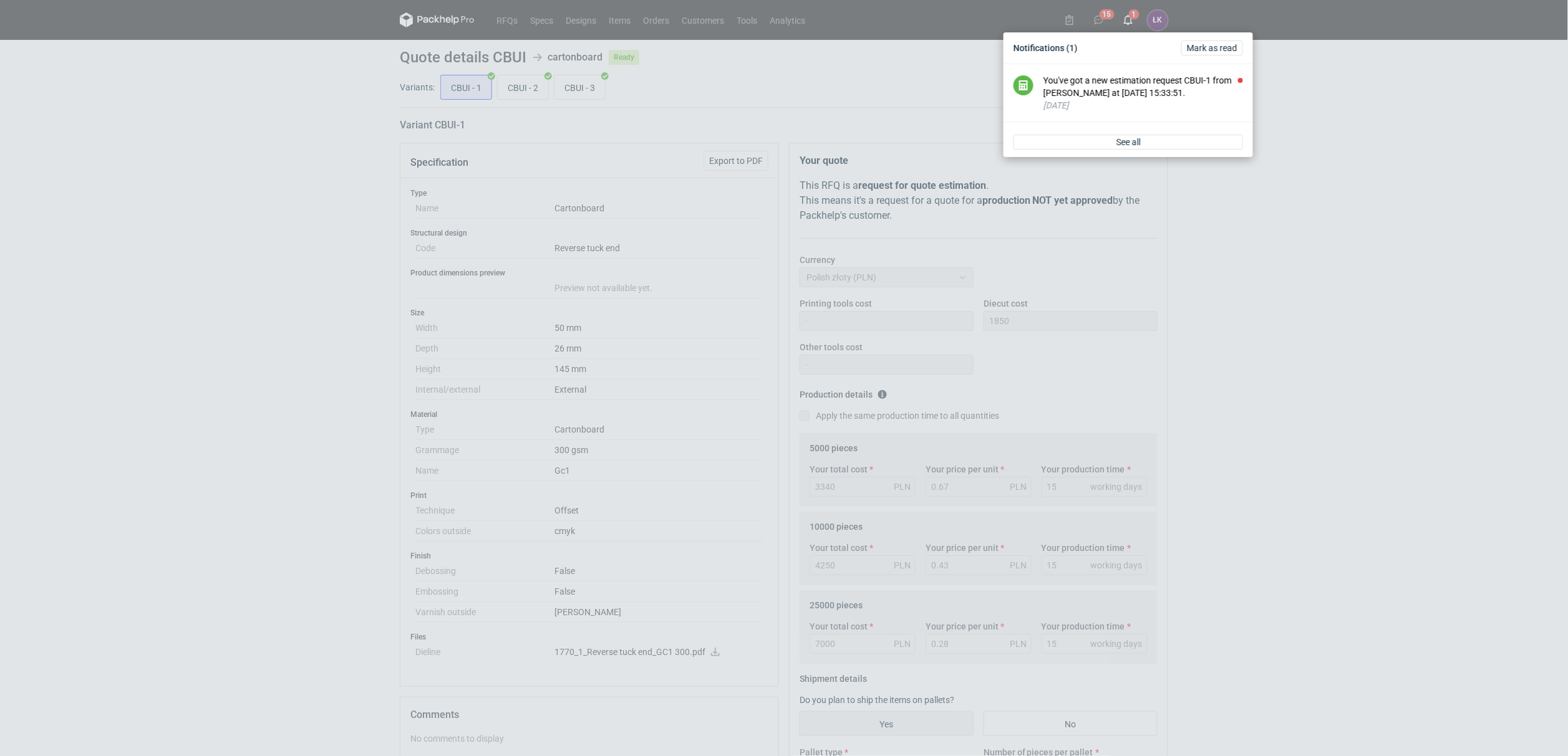
click at [1148, 85] on div "You've got a new estimation request CBUI-1 from Klaudia Wiśniewska at 09 Oct 20…" at bounding box center [1143, 86] width 200 height 25
click at [1312, 134] on div "Notifications Mark as read Good job, you're up to date. When someone invites yo…" at bounding box center [784, 378] width 1568 height 756
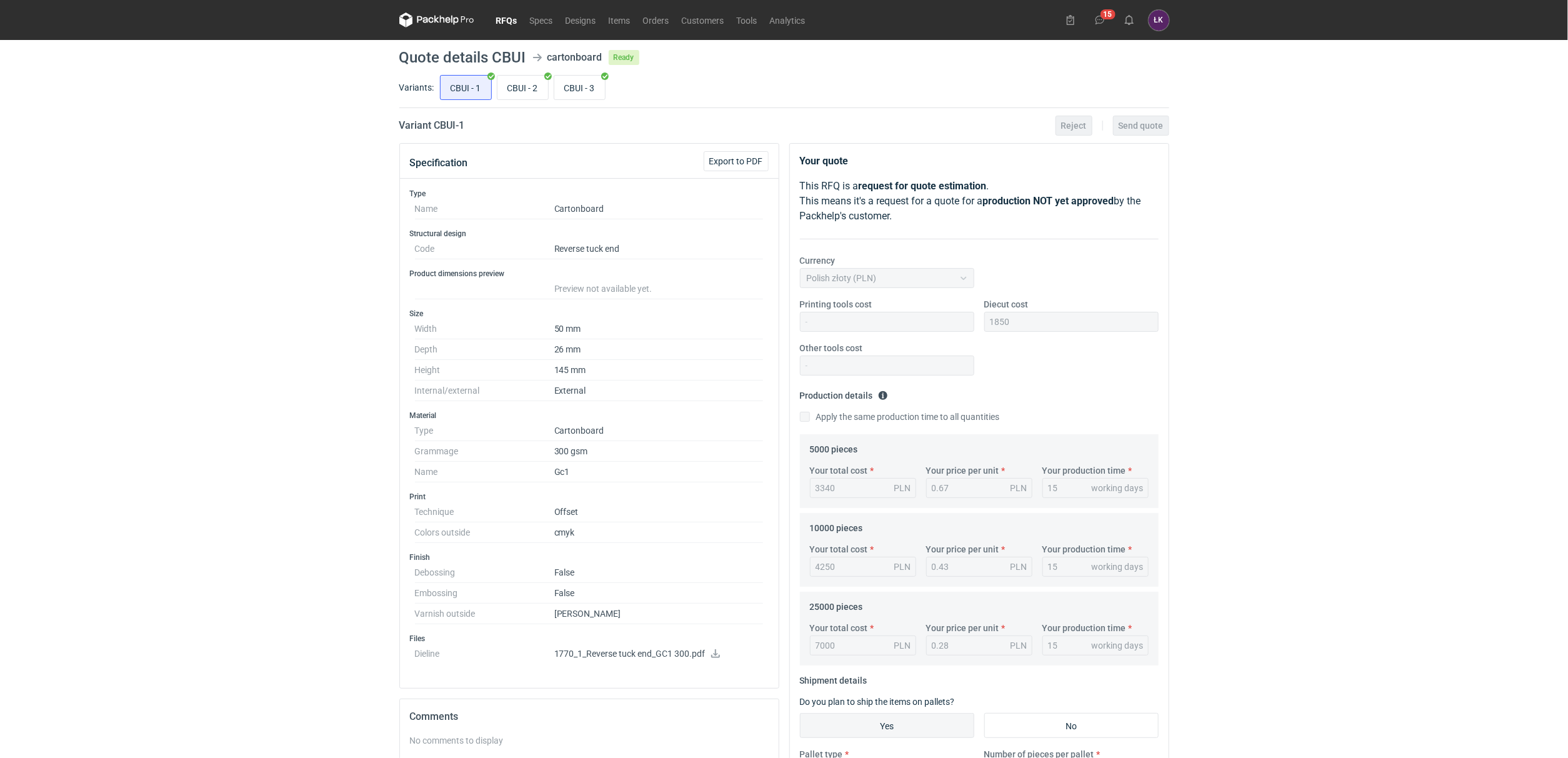
click at [510, 17] on link "RFQs" at bounding box center [507, 20] width 33 height 15
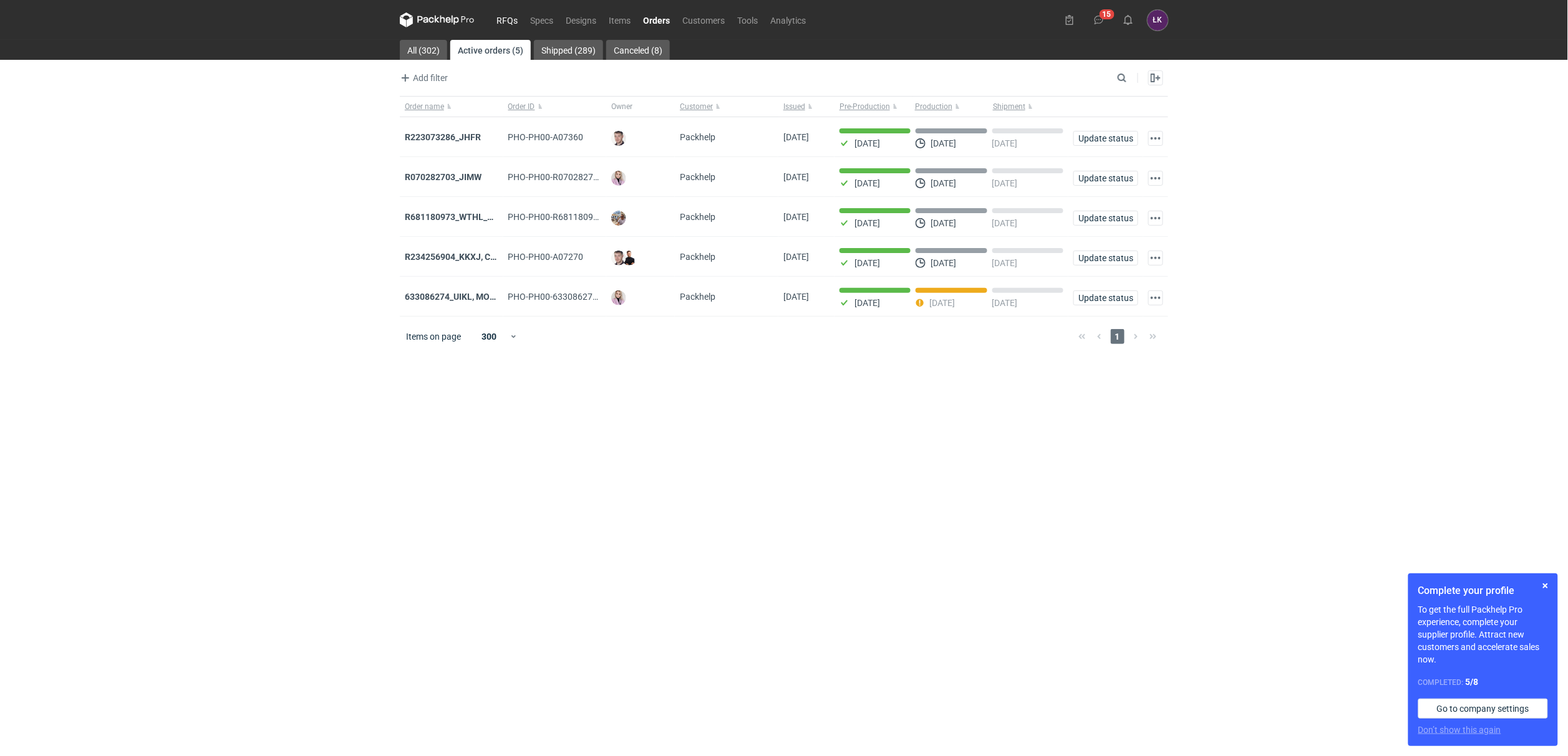
click at [508, 20] on link "RFQs" at bounding box center [507, 20] width 33 height 15
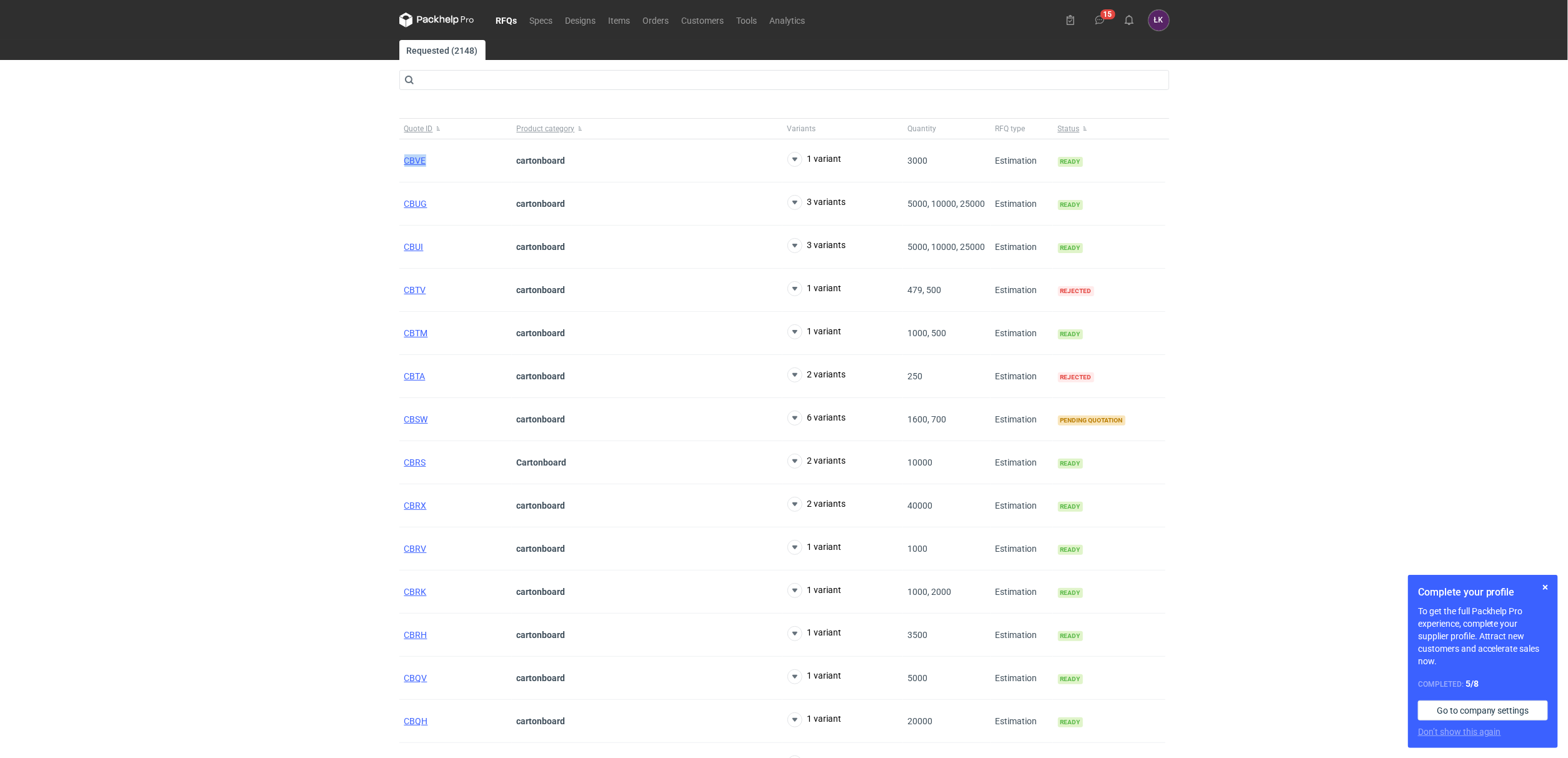
drag, startPoint x: 446, startPoint y: 159, endPoint x: 389, endPoint y: 165, distance: 57.3
click at [389, 165] on div "RFQs Specs Designs Items Orders Customers Tools Analytics 15 [PERSON_NAME] Kowa…" at bounding box center [784, 379] width 1568 height 758
copy span "CBVE"
click at [1318, 272] on div "RFQs Specs Designs Items Orders Customers Tools Analytics 15 [PERSON_NAME] Kowa…" at bounding box center [784, 379] width 1568 height 758
